Goal: Information Seeking & Learning: Learn about a topic

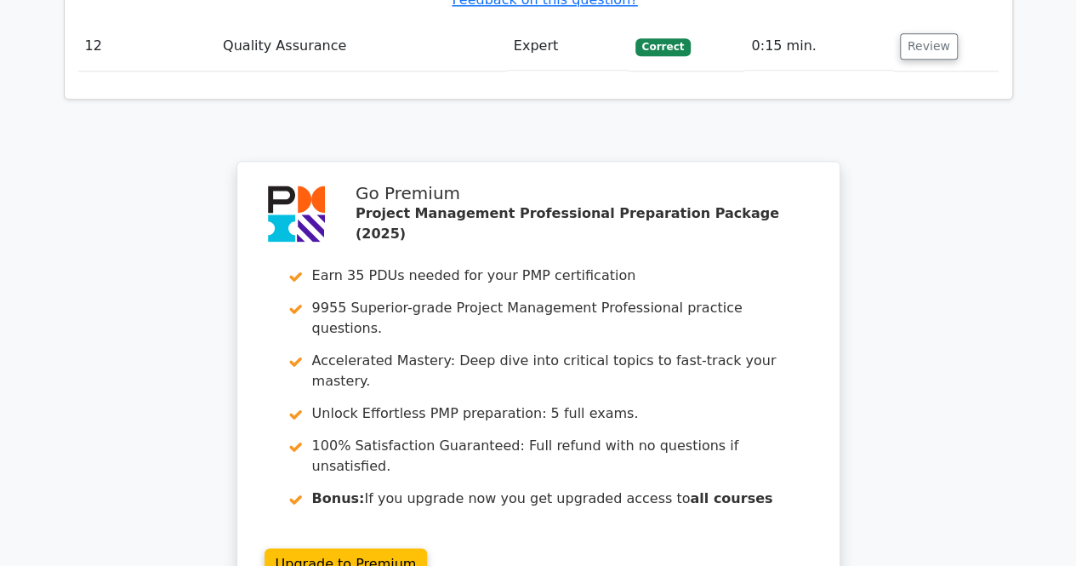
scroll to position [4253, 0]
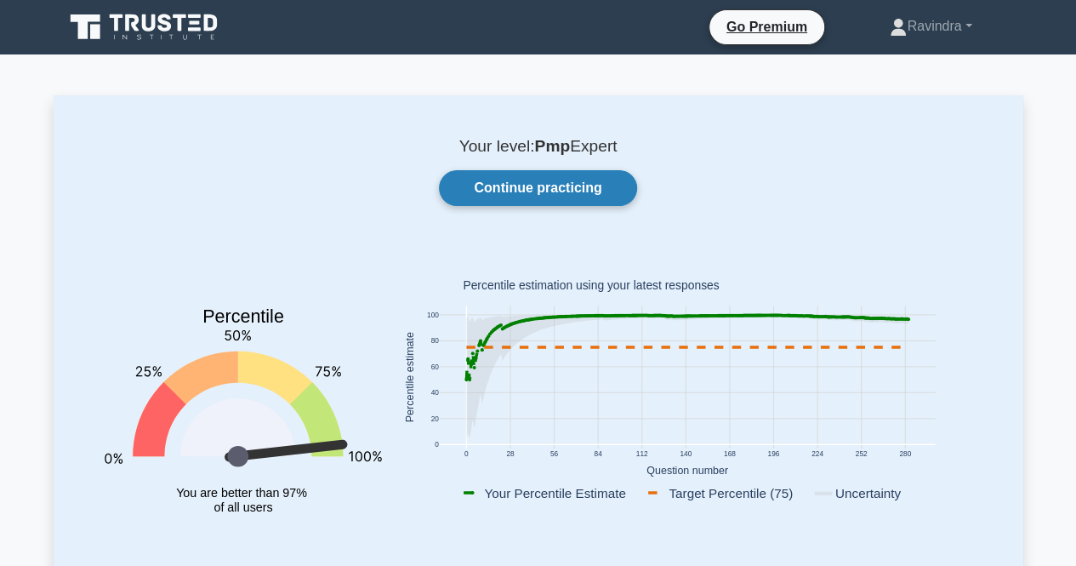
click at [567, 179] on link "Continue practicing" at bounding box center [537, 188] width 197 height 36
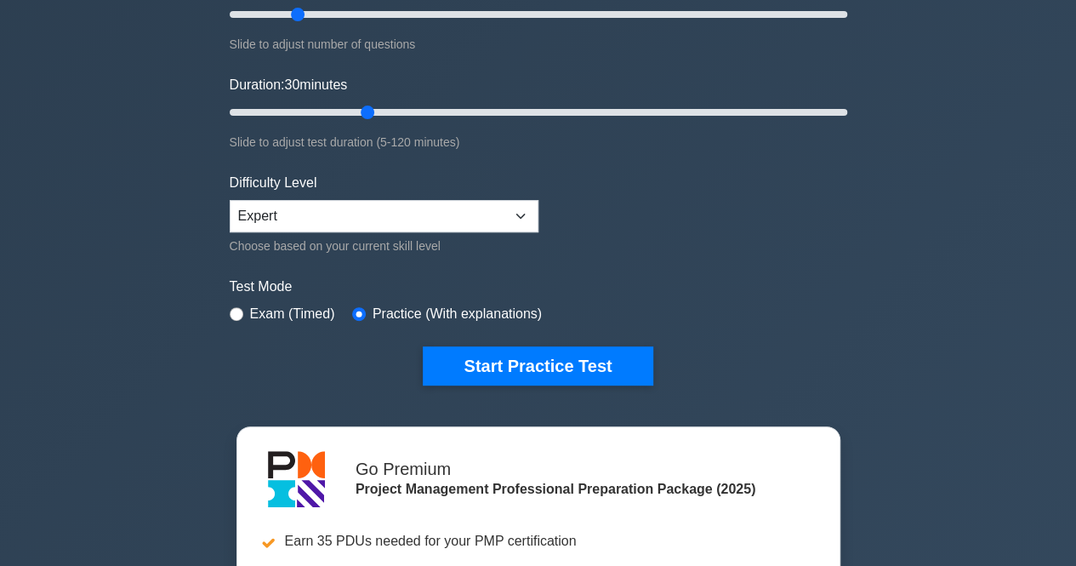
scroll to position [265, 0]
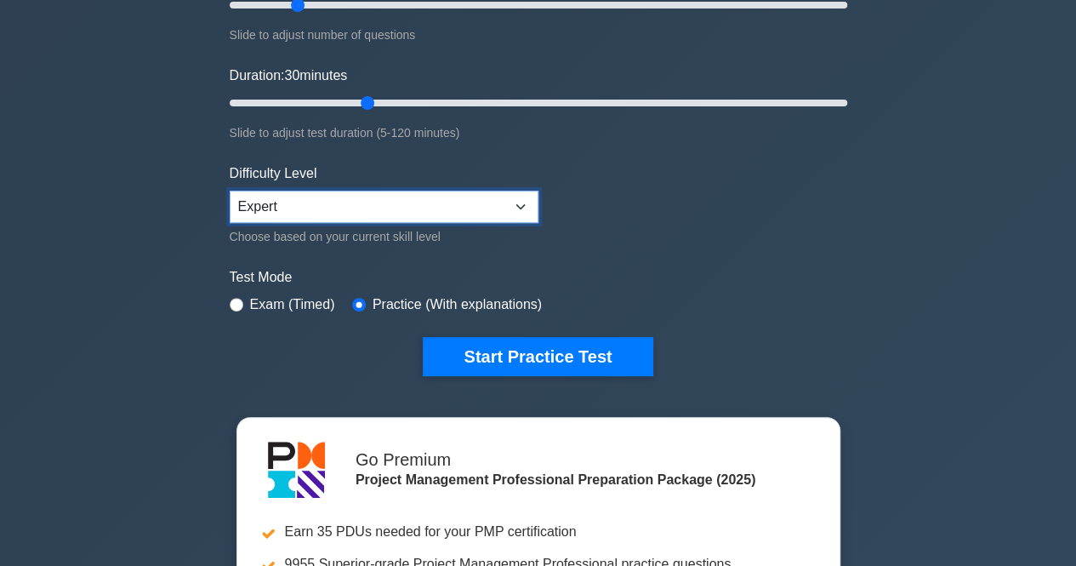
click at [374, 212] on select "Beginner Intermediate Expert" at bounding box center [384, 207] width 309 height 32
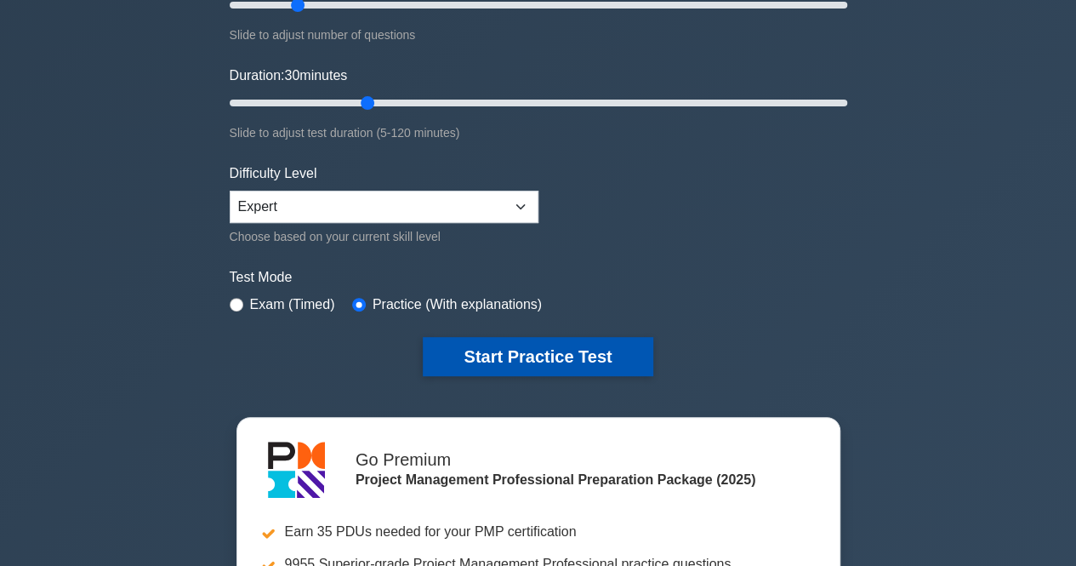
click at [468, 343] on button "Start Practice Test" at bounding box center [538, 356] width 230 height 39
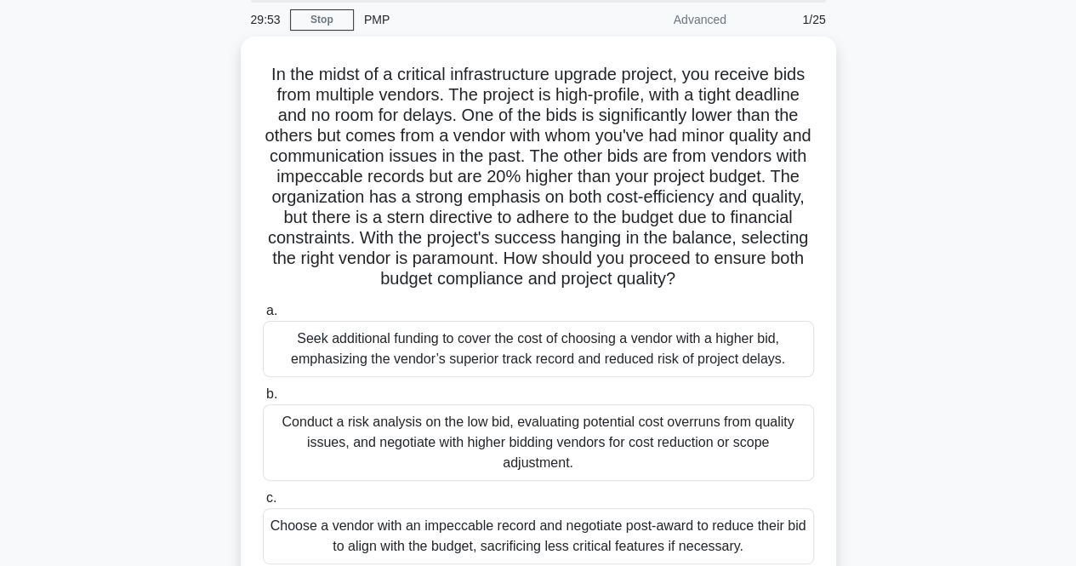
scroll to position [65, 0]
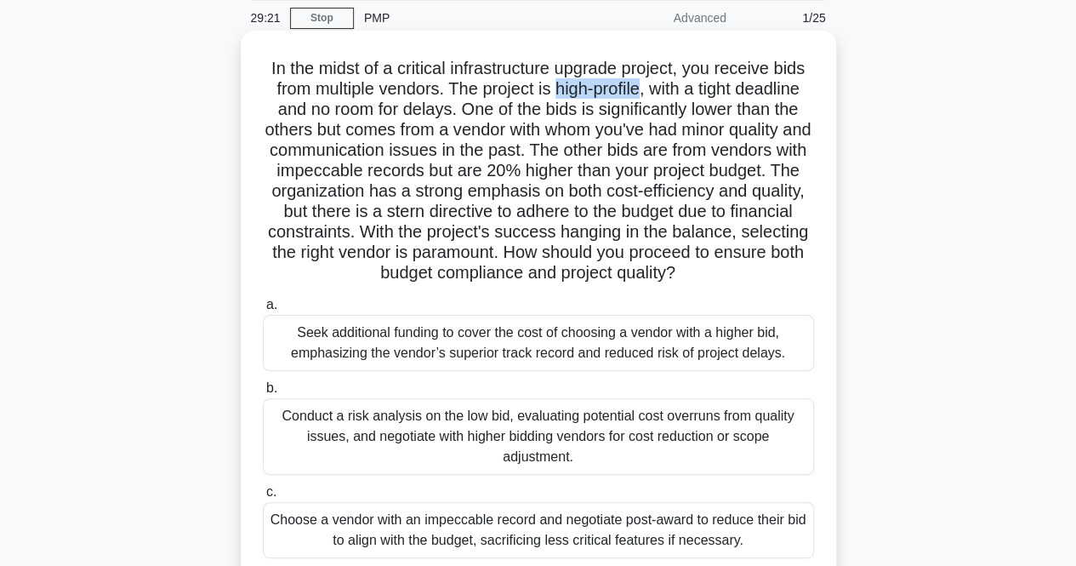
drag, startPoint x: 551, startPoint y: 86, endPoint x: 645, endPoint y: 100, distance: 94.5
click at [645, 100] on h5 "In the midst of a critical infrastructure upgrade project, you receive bids fro…" at bounding box center [538, 171] width 555 height 226
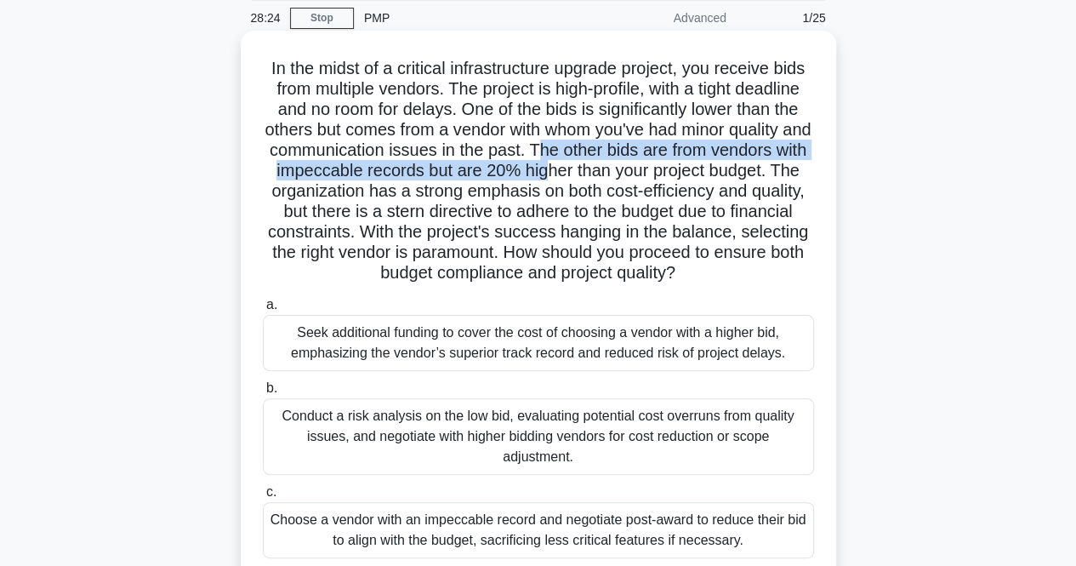
drag, startPoint x: 575, startPoint y: 149, endPoint x: 578, endPoint y: 178, distance: 29.1
click at [578, 178] on h5 "In the midst of a critical infrastructure upgrade project, you receive bids fro…" at bounding box center [538, 171] width 555 height 226
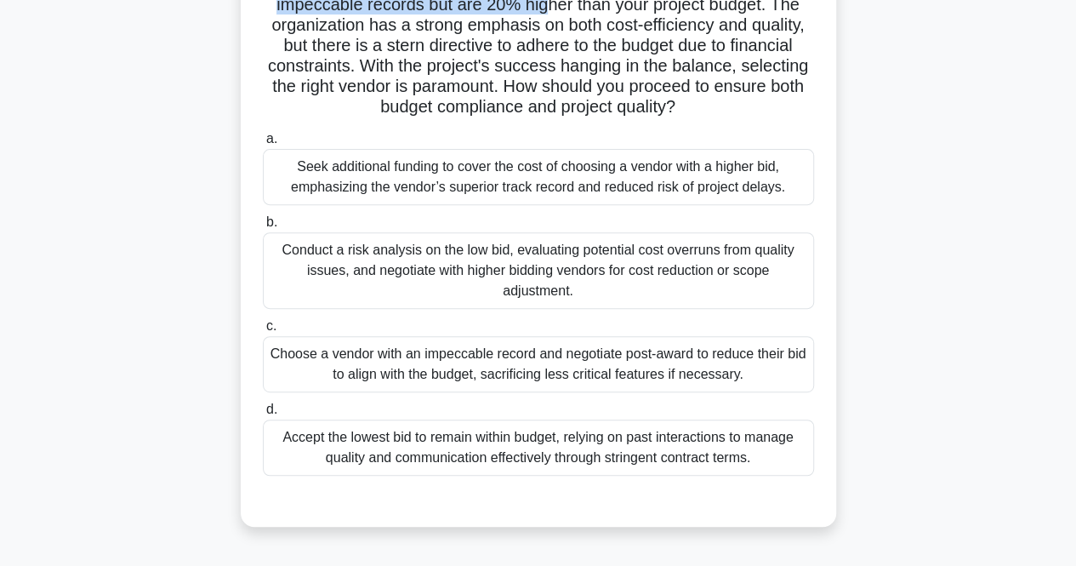
scroll to position [236, 0]
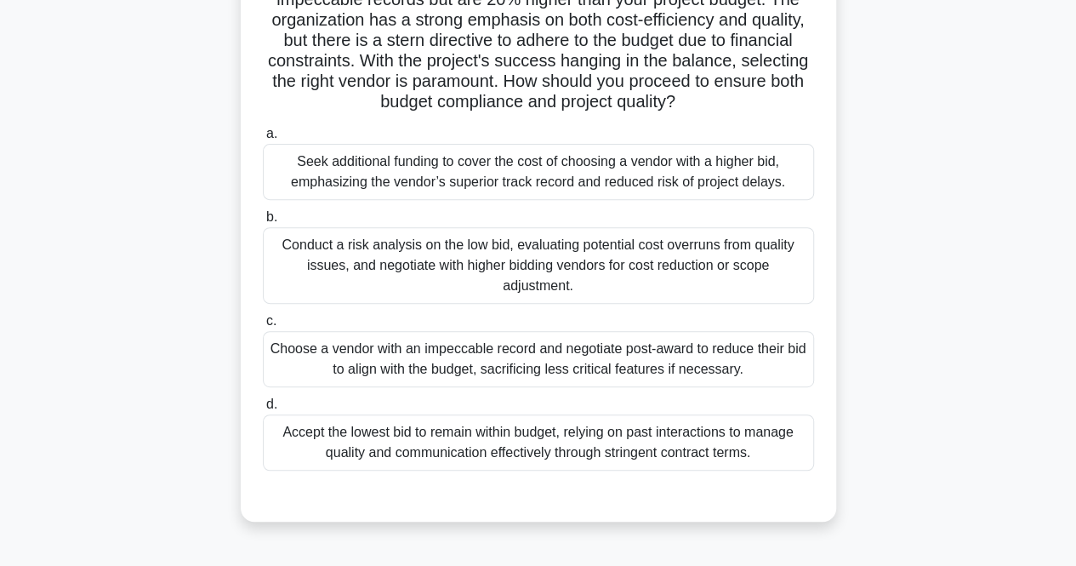
click at [531, 265] on div "Conduct a risk analysis on the low bid, evaluating potential cost overruns from…" at bounding box center [538, 265] width 551 height 77
click at [263, 223] on input "b. Conduct a risk analysis on the low bid, evaluating potential cost overruns f…" at bounding box center [263, 217] width 0 height 11
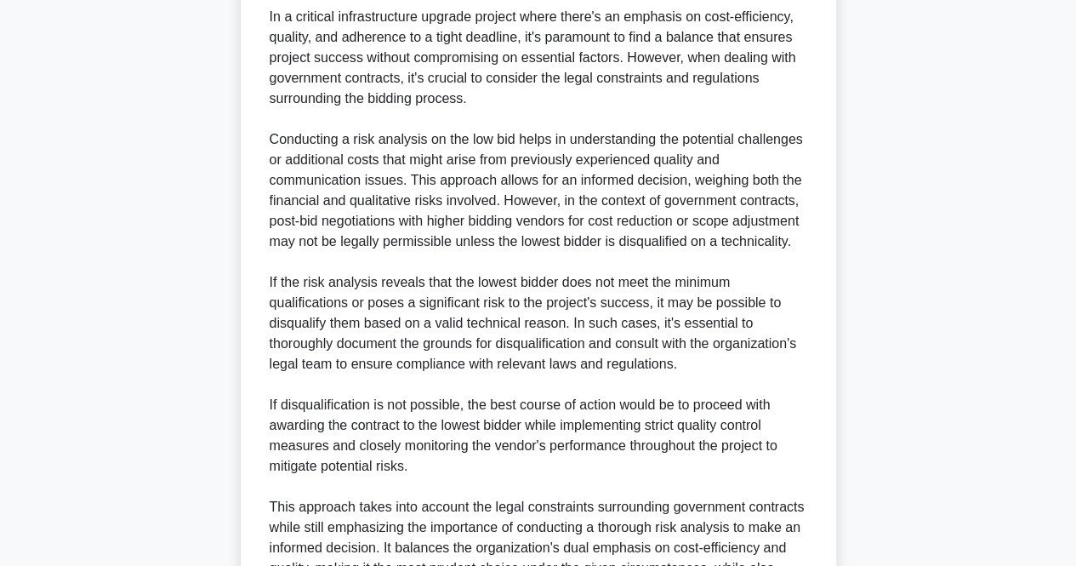
scroll to position [771, 0]
